Goal: Information Seeking & Learning: Learn about a topic

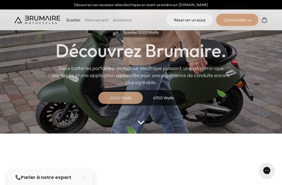
scroll to position [29, 0]
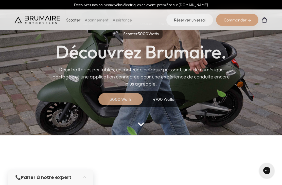
click at [164, 101] on div "4700 Watts" at bounding box center [163, 100] width 41 height 12
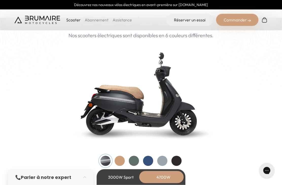
scroll to position [510, 0]
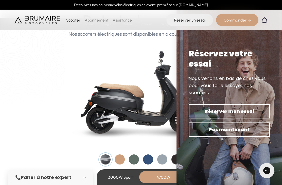
click at [120, 162] on div at bounding box center [120, 160] width 10 height 10
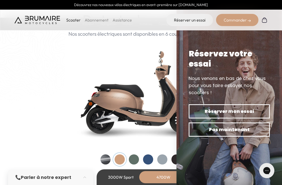
click at [135, 159] on div at bounding box center [134, 160] width 10 height 10
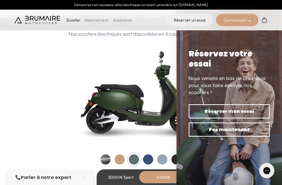
click at [150, 159] on div at bounding box center [148, 160] width 10 height 10
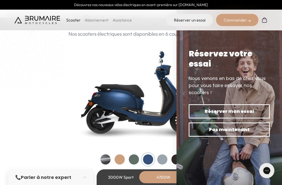
click at [162, 163] on div at bounding box center [162, 160] width 10 height 10
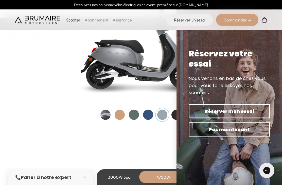
scroll to position [554, 0]
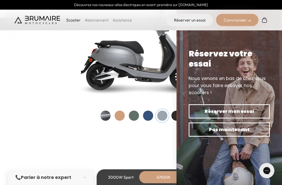
click at [176, 116] on div at bounding box center [176, 116] width 10 height 10
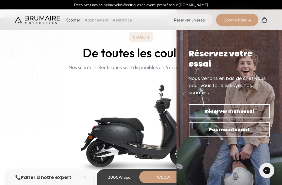
scroll to position [476, 0]
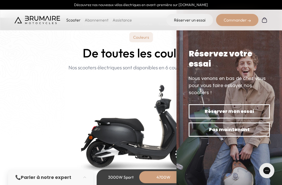
click at [238, 133] on span "Pas maintenant" at bounding box center [229, 129] width 63 height 7
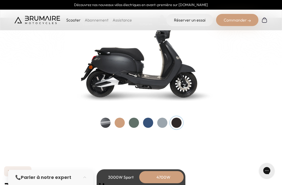
scroll to position [546, 0]
click at [160, 123] on div at bounding box center [162, 123] width 10 height 10
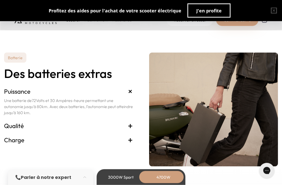
scroll to position [1095, 0]
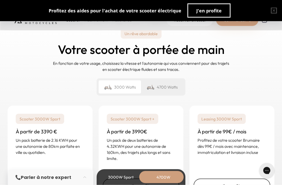
click at [175, 87] on div "4700 Watts" at bounding box center [162, 87] width 42 height 13
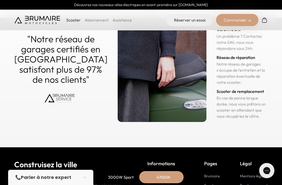
scroll to position [2582, 0]
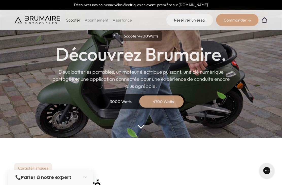
scroll to position [27, 0]
